Goal: Transaction & Acquisition: Subscribe to service/newsletter

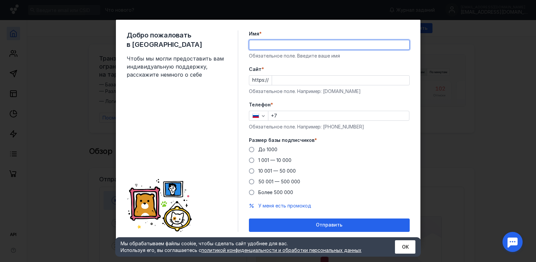
click at [271, 46] on input "Имя *" at bounding box center [329, 44] width 160 height 9
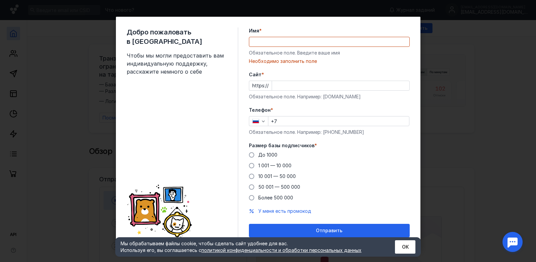
click at [314, 32] on label "Имя *" at bounding box center [329, 30] width 161 height 7
click at [314, 37] on input "Имя *" at bounding box center [329, 41] width 160 height 9
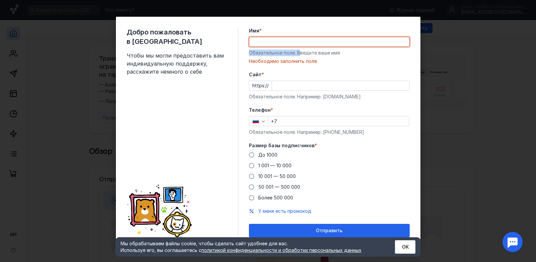
click at [296, 46] on div "Имя * Обязательное поле. Введите ваше имя [PERSON_NAME] заполнить поле" at bounding box center [329, 45] width 161 height 37
click at [296, 45] on input "Имя *" at bounding box center [329, 41] width 160 height 9
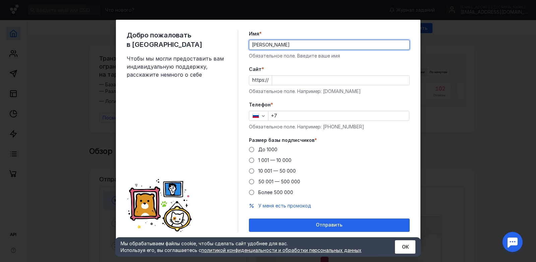
type input "[PERSON_NAME]"
click at [295, 81] on input "Cайт *" at bounding box center [340, 80] width 137 height 9
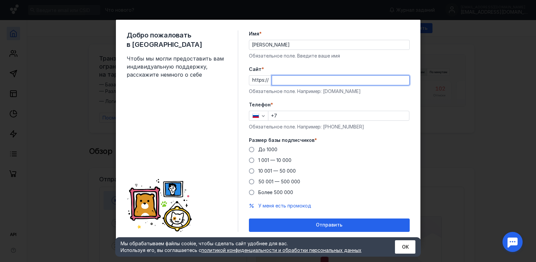
click at [294, 118] on input "+7" at bounding box center [338, 115] width 141 height 9
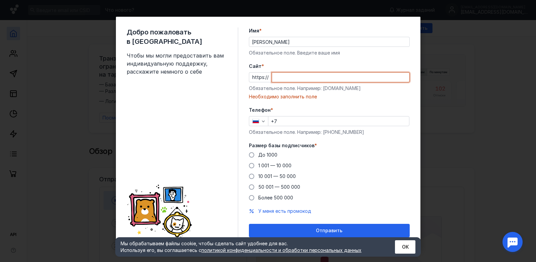
click at [284, 81] on input "Cайт *" at bounding box center [340, 77] width 137 height 9
paste input "[DOMAIN_NAME][URL]"
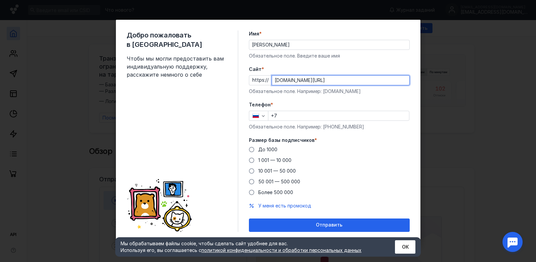
type input "[DOMAIN_NAME][URL]"
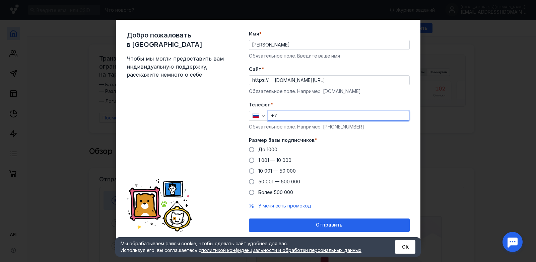
click at [289, 116] on input "+7" at bounding box center [338, 115] width 141 height 9
type input "[PHONE_NUMBER]"
click at [254, 150] on span at bounding box center [251, 149] width 5 height 5
click at [0, 0] on input "До 1000" at bounding box center [0, 0] width 0 height 0
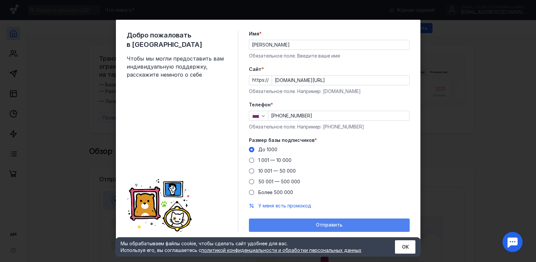
click at [324, 224] on span "Отправить" at bounding box center [329, 225] width 26 height 6
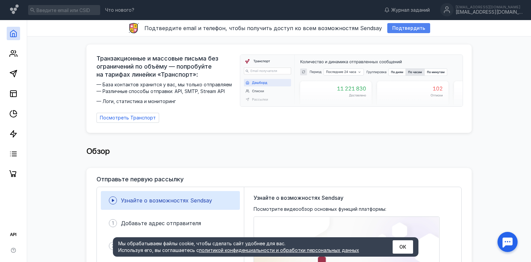
click at [403, 28] on span "Подтвердить" at bounding box center [408, 28] width 33 height 6
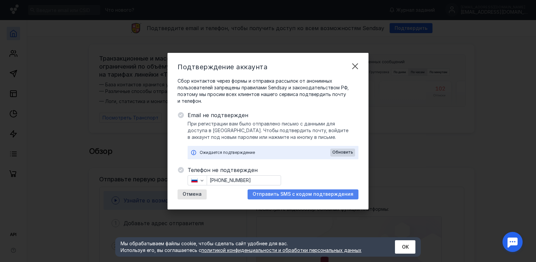
click at [297, 196] on span "Отправить SMS с кодом подтверждения" at bounding box center [303, 195] width 101 height 6
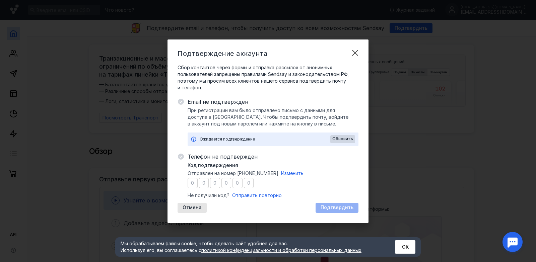
click at [193, 184] on input "number" at bounding box center [193, 183] width 10 height 10
type input "8"
type input "5"
type input "2"
type input "7"
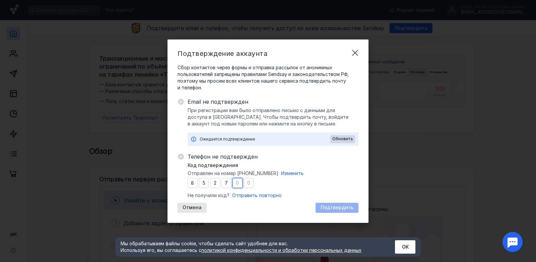
type input "6"
type input "8"
click at [332, 206] on span "Подтвердить" at bounding box center [337, 208] width 33 height 6
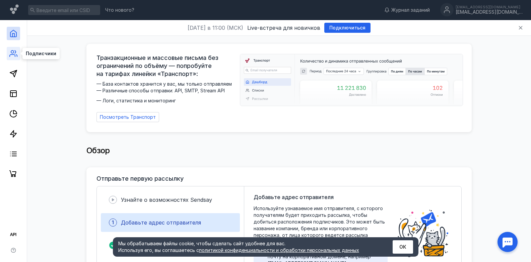
click at [16, 55] on icon at bounding box center [13, 54] width 8 height 8
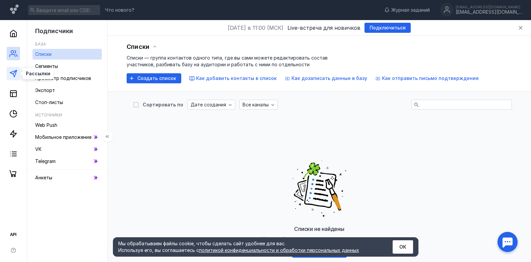
click at [8, 74] on link at bounding box center [13, 73] width 13 height 13
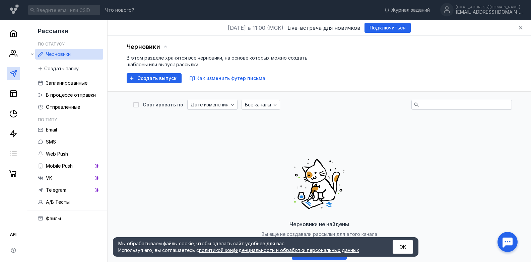
drag, startPoint x: 165, startPoint y: 64, endPoint x: 405, endPoint y: 140, distance: 252.0
click at [405, 140] on div "Черновики не найдены Вы ещё не создавали рассылки для этого канала Как создать …" at bounding box center [319, 206] width 372 height 168
click at [74, 191] on link "Telegram" at bounding box center [69, 190] width 68 height 11
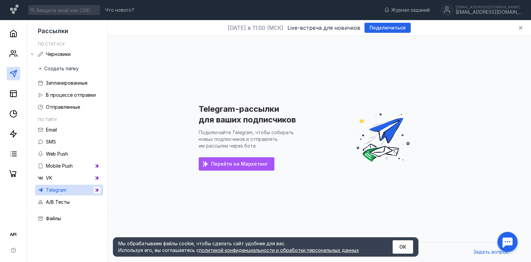
click at [249, 166] on span "Перейти на Маркетинг" at bounding box center [239, 164] width 57 height 6
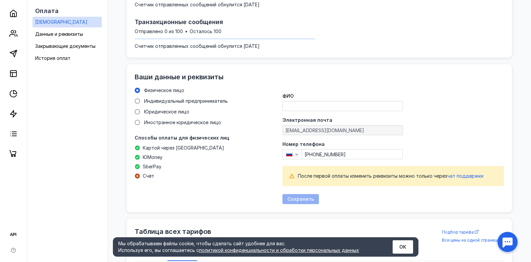
scroll to position [176, 0]
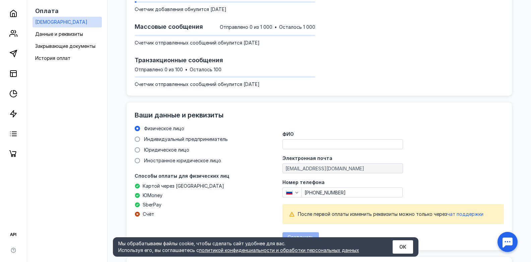
click at [311, 143] on input "ФИО" at bounding box center [343, 144] width 120 height 9
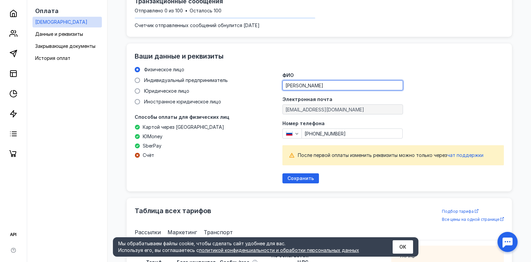
scroll to position [268, 0]
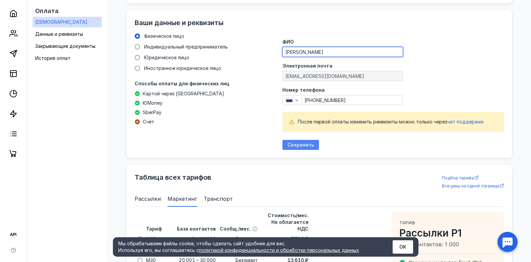
type input "[PERSON_NAME]"
click at [299, 146] on span "Сохранить" at bounding box center [300, 145] width 26 height 6
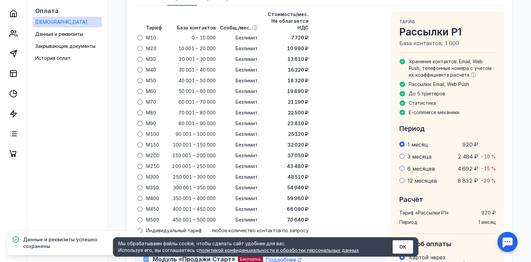
scroll to position [302, 0]
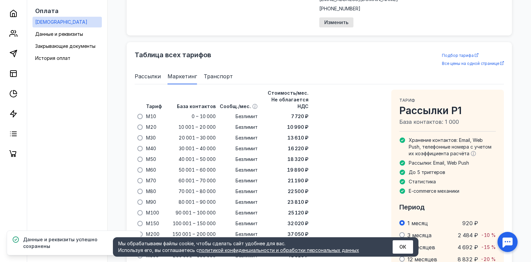
click at [147, 75] on span "Рассылки" at bounding box center [148, 76] width 26 height 8
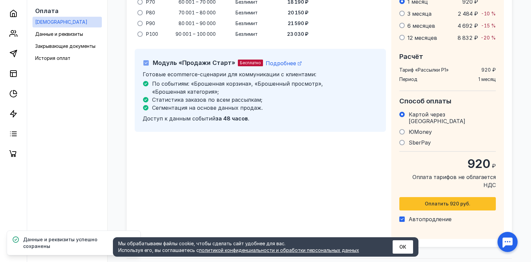
scroll to position [525, 0]
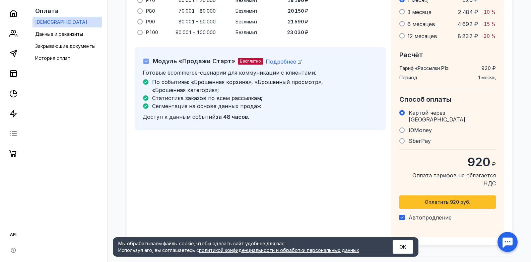
click at [409, 138] on span "SberPay" at bounding box center [420, 141] width 22 height 7
click at [0, 0] on input "SberPay" at bounding box center [0, 0] width 0 height 0
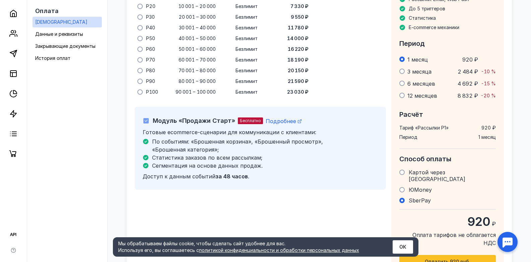
scroll to position [507, 0]
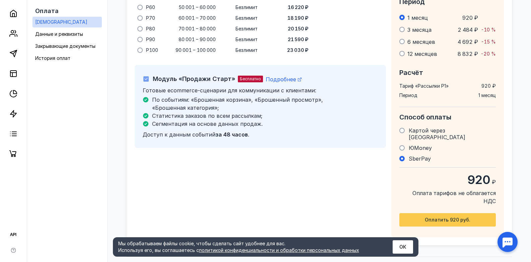
click at [465, 217] on span "Оплатить 920 руб." at bounding box center [448, 220] width 46 height 6
